Goal: Contribute content: Contribute content

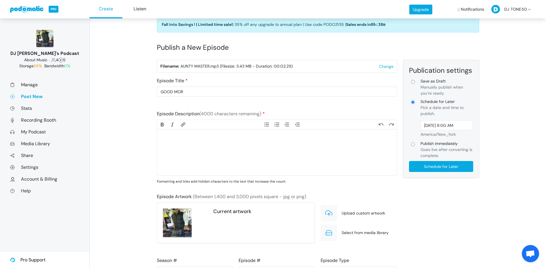
scroll to position [16, 0]
click at [216, 91] on input "GOOD MOR" at bounding box center [277, 92] width 240 height 10
click at [226, 95] on input "GOOD MORNING HEART ACHE" at bounding box center [277, 92] width 240 height 10
type input "GOOD MORNING HEART ACHE"
click at [226, 102] on div "Episode Title GOOD MORNING HEART ACHE" at bounding box center [277, 89] width 246 height 33
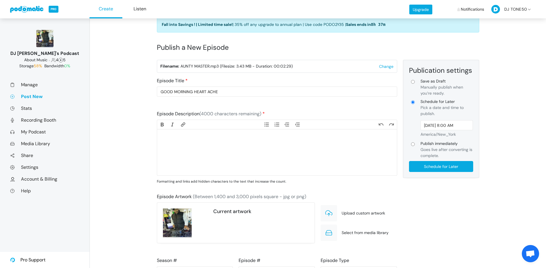
click at [255, 196] on span "(Between 1,400 and 3,000 pixels square - jpg or png)" at bounding box center [249, 197] width 113 height 6
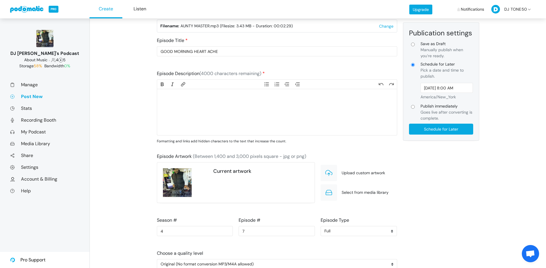
scroll to position [74, 0]
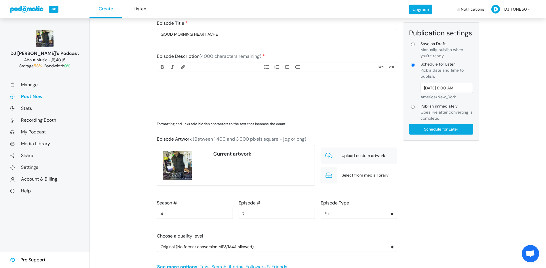
click at [346, 155] on span "Upload custom artwork" at bounding box center [363, 156] width 43 height 6
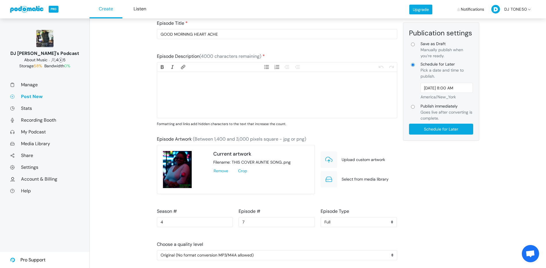
click at [165, 79] on trix-editor at bounding box center [277, 95] width 240 height 46
type trix-editor "<div>Just one of her Heart felt songs</div>"
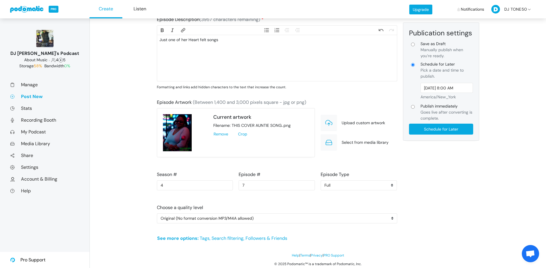
scroll to position [111, 0]
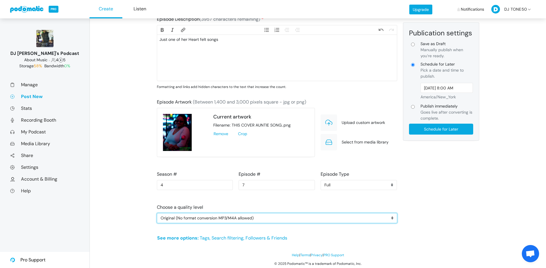
click at [392, 218] on select "Original (No format conversion MP3/M4A allowed) Talk (Use less bandwidth. Lower…" at bounding box center [277, 218] width 240 height 10
select select "music"
click at [157, 213] on select "Original (No format conversion MP3/M4A allowed) Talk (Use less bandwidth. Lower…" at bounding box center [277, 218] width 240 height 10
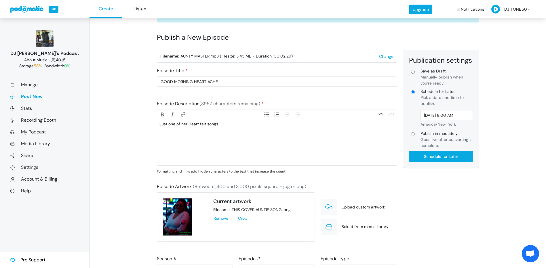
scroll to position [29, 0]
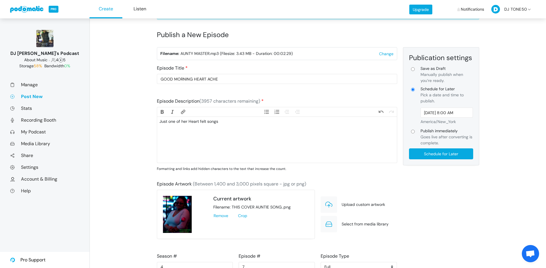
click at [412, 132] on input "Publish immediately Goes live after converting is complete." at bounding box center [413, 132] width 4 height 4
radio input "true"
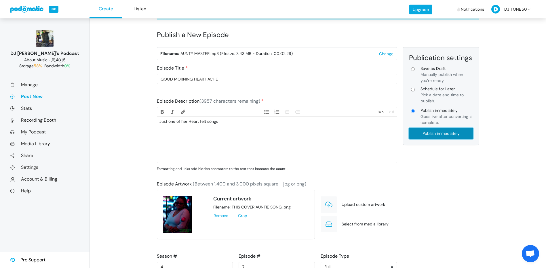
click at [442, 133] on input "Publish immediately" at bounding box center [441, 133] width 64 height 11
type input "Publish immediately"
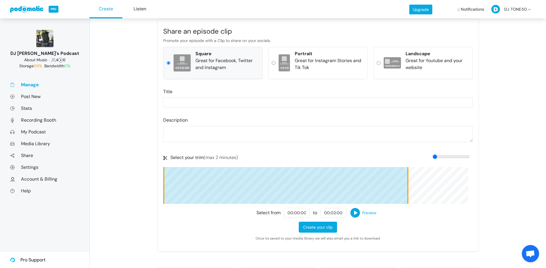
scroll to position [236, 0]
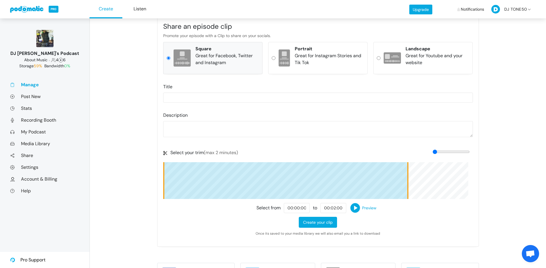
click at [357, 207] on img at bounding box center [355, 208] width 12 height 12
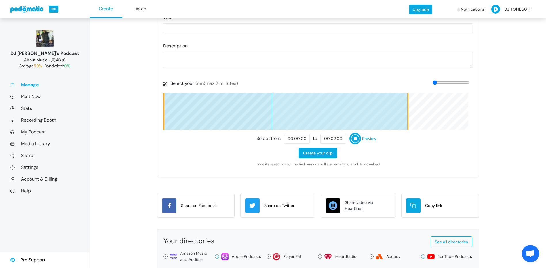
scroll to position [307, 0]
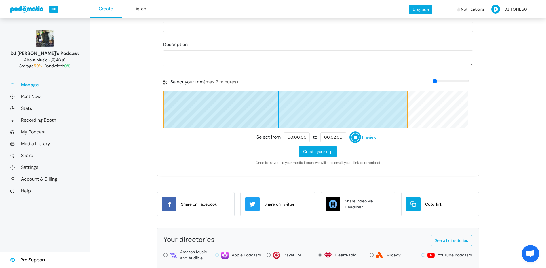
click at [429, 205] on span "Copy link" at bounding box center [433, 204] width 17 height 6
click at [352, 136] on img at bounding box center [355, 138] width 12 height 12
click at [354, 136] on img at bounding box center [355, 138] width 12 height 12
drag, startPoint x: 407, startPoint y: 123, endPoint x: 434, endPoint y: 124, distance: 26.5
click at [434, 123] on wave at bounding box center [318, 110] width 310 height 37
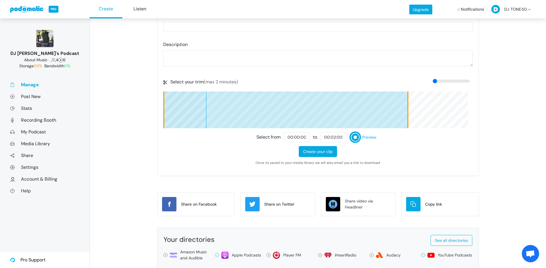
drag, startPoint x: 437, startPoint y: 80, endPoint x: 450, endPoint y: 83, distance: 13.2
click at [450, 83] on input "range" at bounding box center [451, 81] width 37 height 5
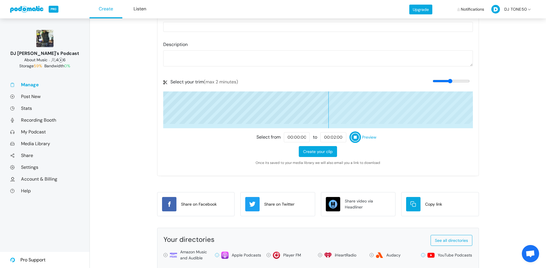
scroll to position [0, 1705]
type input "336.427085577988"
click at [456, 82] on input "range" at bounding box center [451, 81] width 37 height 5
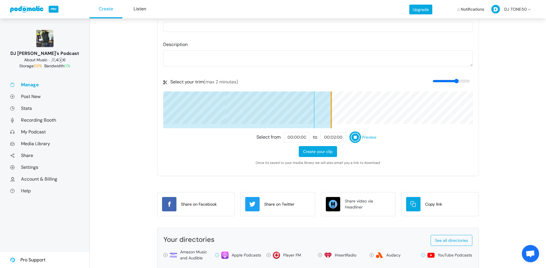
scroll to position [0, 11462]
drag, startPoint x: 318, startPoint y: 117, endPoint x: 376, endPoint y: 113, distance: 57.9
click at [376, 113] on wave at bounding box center [318, 110] width 310 height 37
click at [333, 107] on wave at bounding box center [318, 110] width 310 height 37
